Goal: Task Accomplishment & Management: Use online tool/utility

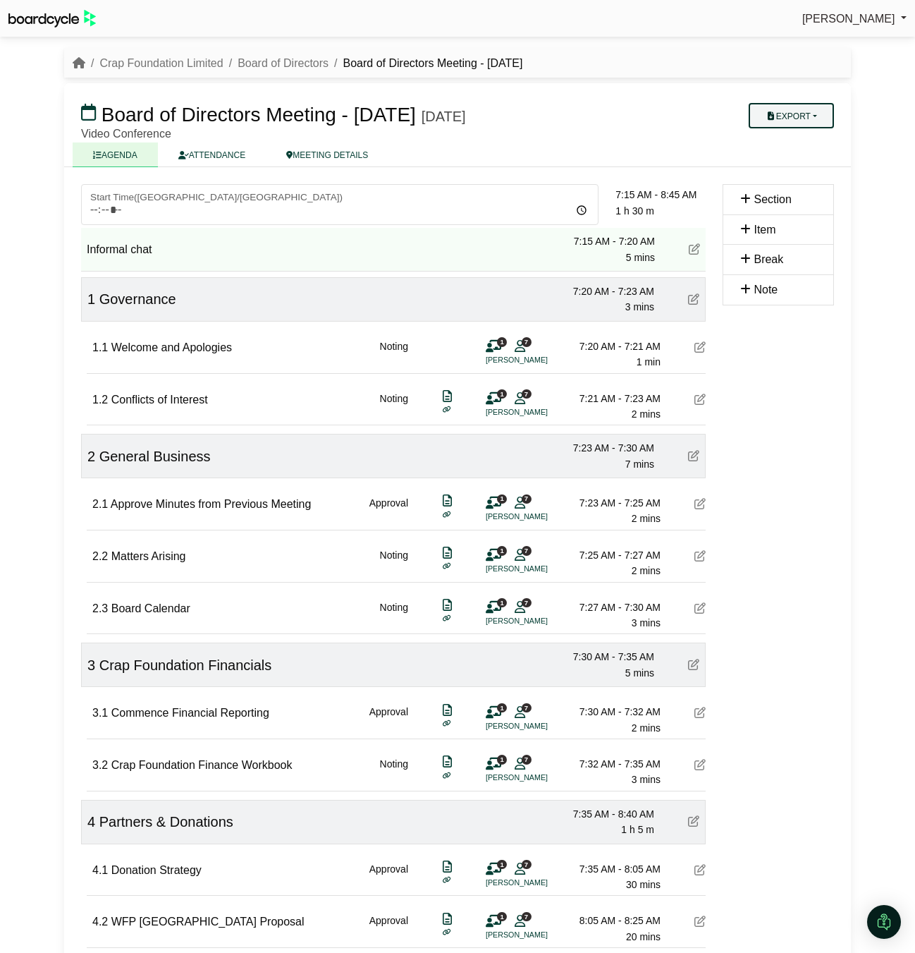
click at [814, 111] on button "Export" at bounding box center [791, 115] width 85 height 25
click at [800, 141] on link "Agenda" at bounding box center [805, 140] width 123 height 21
click at [791, 112] on button "Export" at bounding box center [791, 115] width 85 height 25
click at [805, 181] on link "Shell Minutes" at bounding box center [805, 182] width 123 height 21
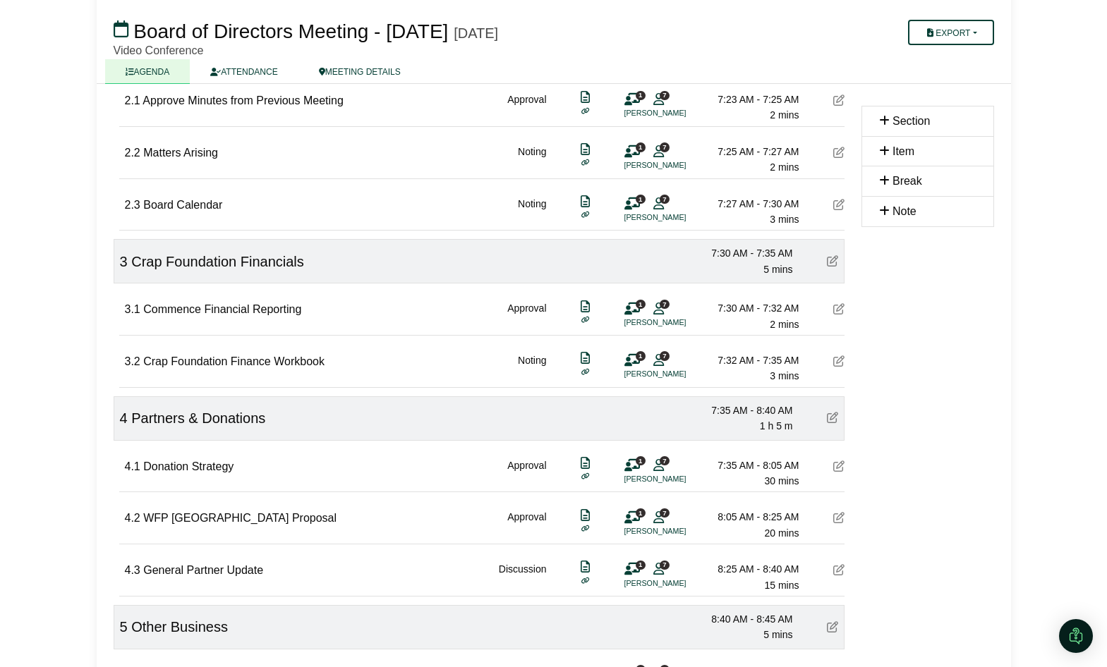
scroll to position [616, 0]
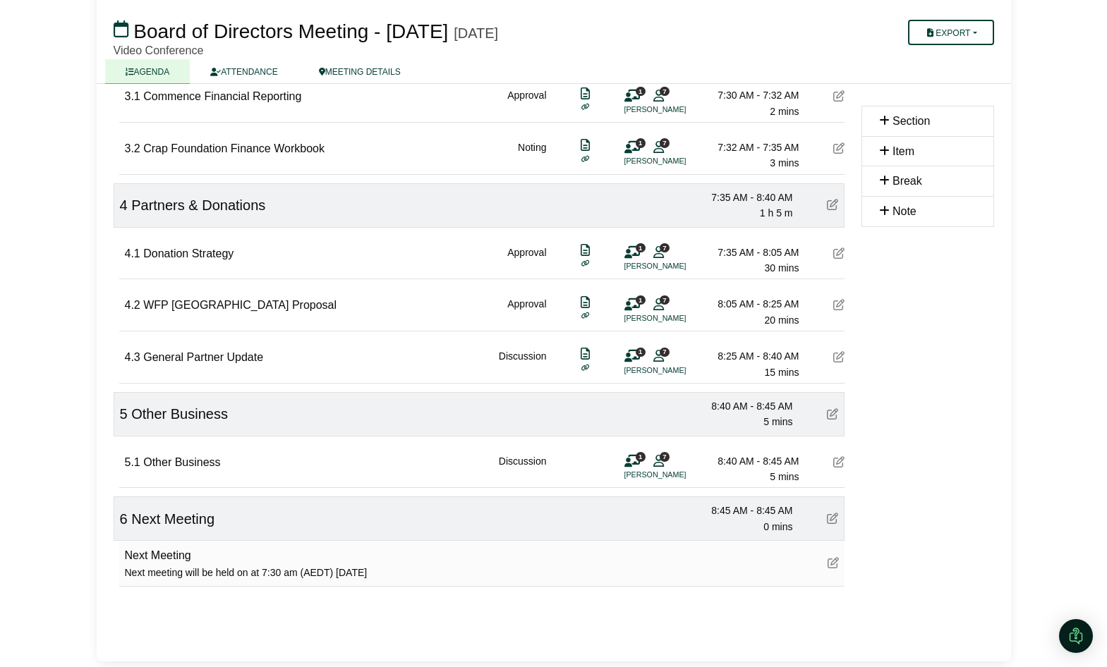
click at [198, 576] on div "Next meeting will be held on at 7:30 am (AEDT) [DATE]" at bounding box center [246, 573] width 243 height 16
click at [940, 37] on button "Export" at bounding box center [950, 32] width 85 height 25
click at [836, 570] on div at bounding box center [832, 563] width 11 height 18
click at [835, 570] on div at bounding box center [832, 563] width 11 height 18
click at [834, 562] on icon at bounding box center [832, 562] width 11 height 11
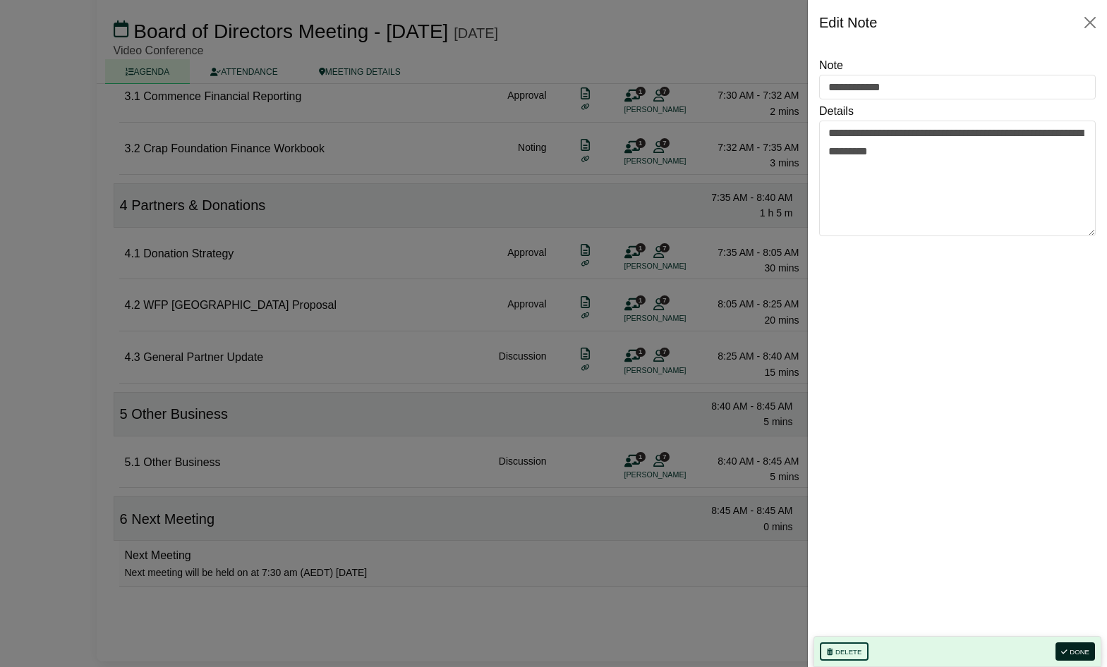
click at [1079, 651] on button "Done" at bounding box center [1074, 651] width 39 height 18
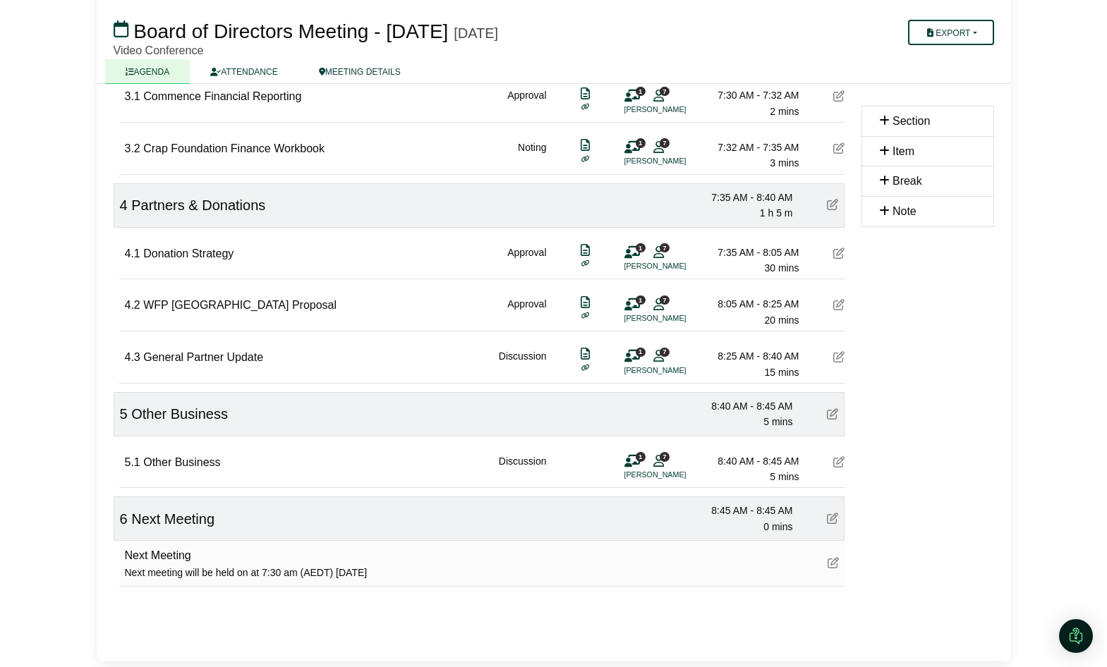
click at [833, 518] on icon at bounding box center [832, 518] width 11 height 11
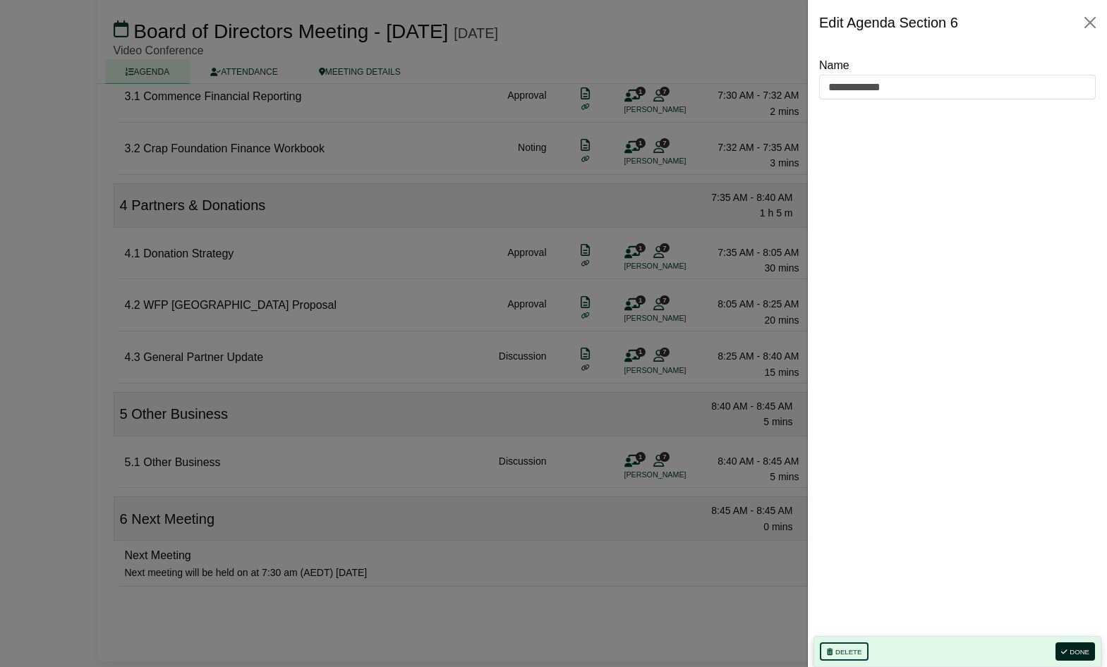
click at [1080, 651] on button "Done" at bounding box center [1074, 651] width 39 height 18
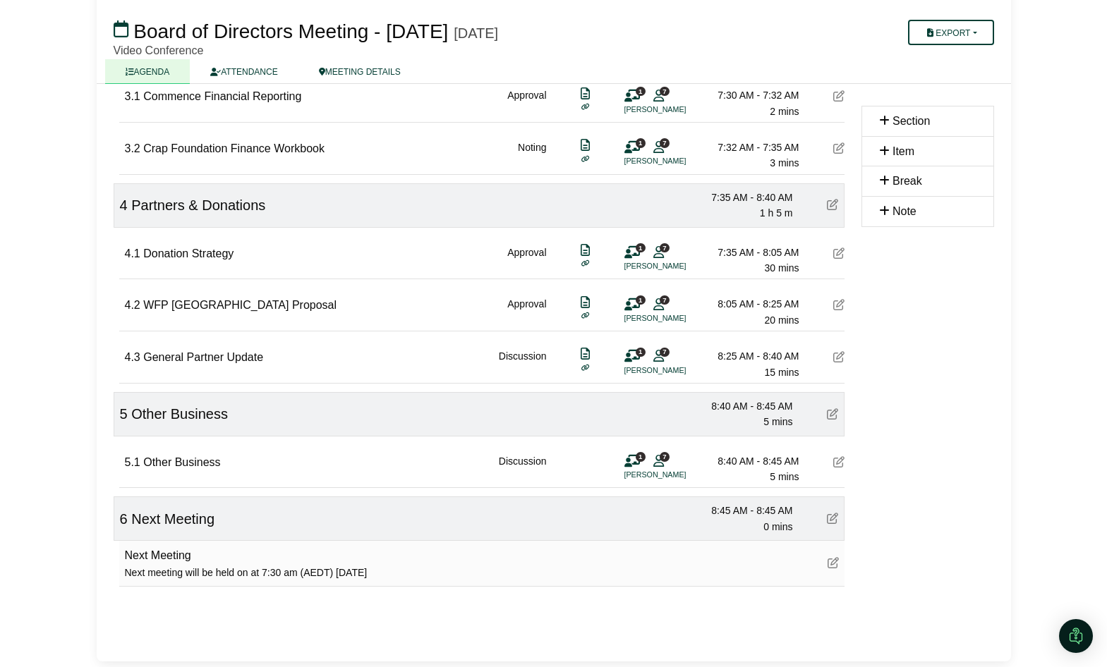
click at [837, 463] on icon at bounding box center [838, 461] width 11 height 11
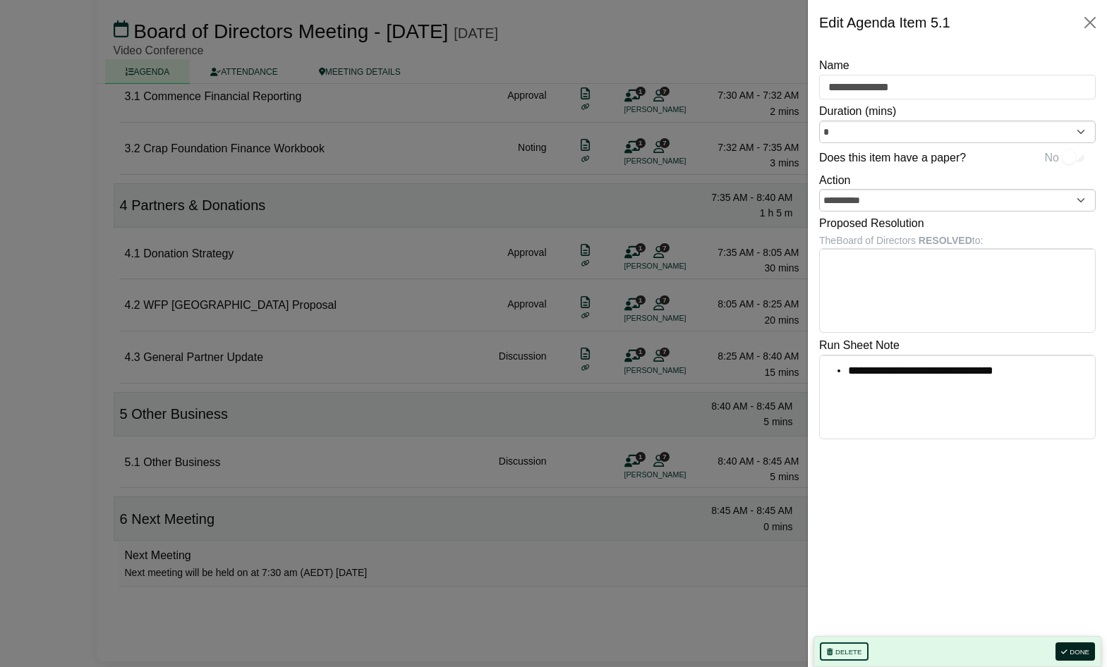
click at [1085, 653] on button "Done" at bounding box center [1074, 651] width 39 height 18
